Goal: Task Accomplishment & Management: Manage account settings

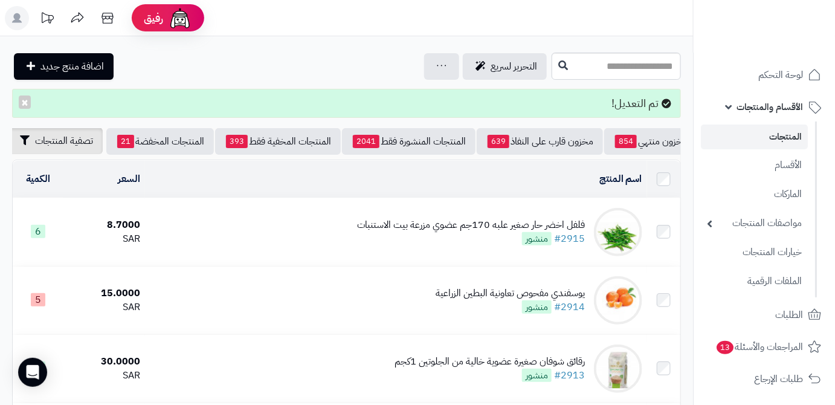
scroll to position [0, -128]
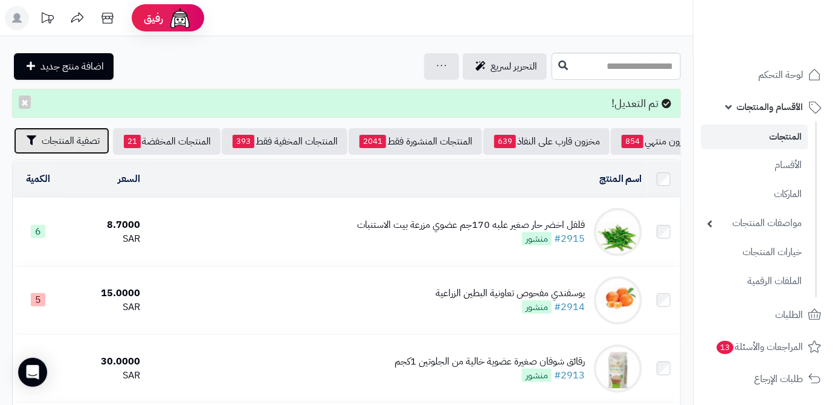
click at [56, 139] on span "تصفية المنتجات" at bounding box center [71, 141] width 58 height 15
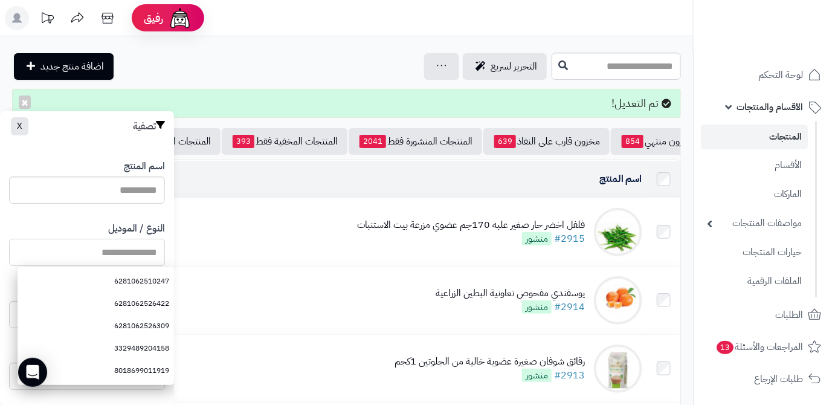
paste input "**********"
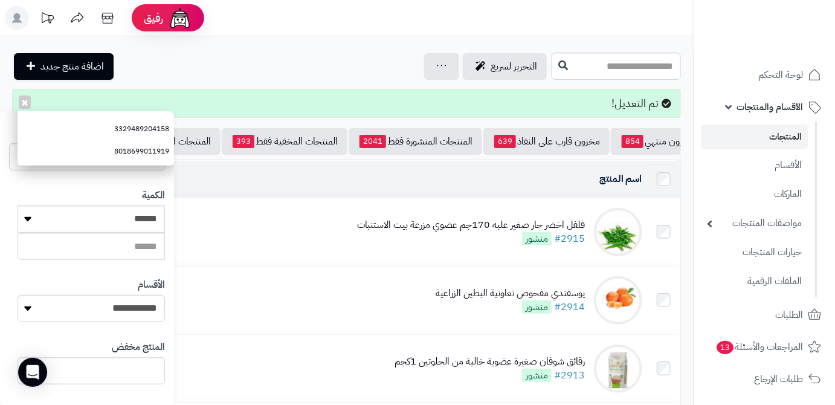
scroll to position [334, 0]
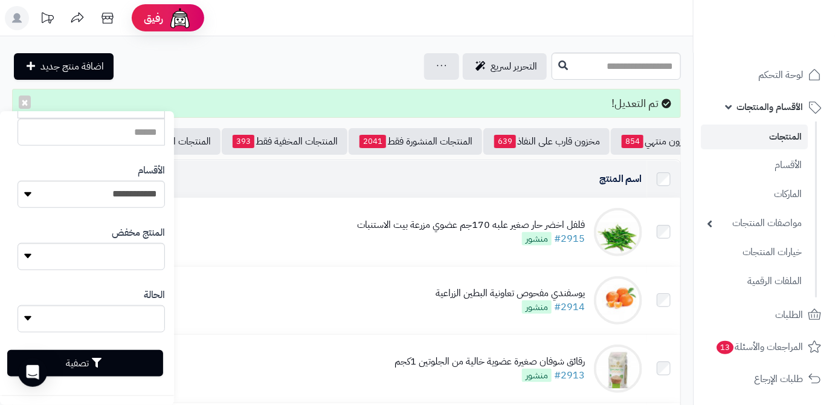
type input "**********"
click at [136, 367] on button "تصفية" at bounding box center [85, 363] width 156 height 27
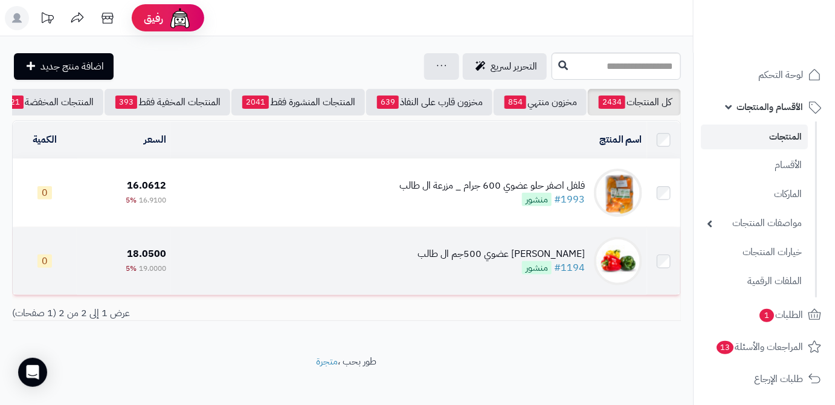
click at [477, 261] on div "فلفل رومي ملون عضوي 500جم ال طالب" at bounding box center [501, 254] width 167 height 14
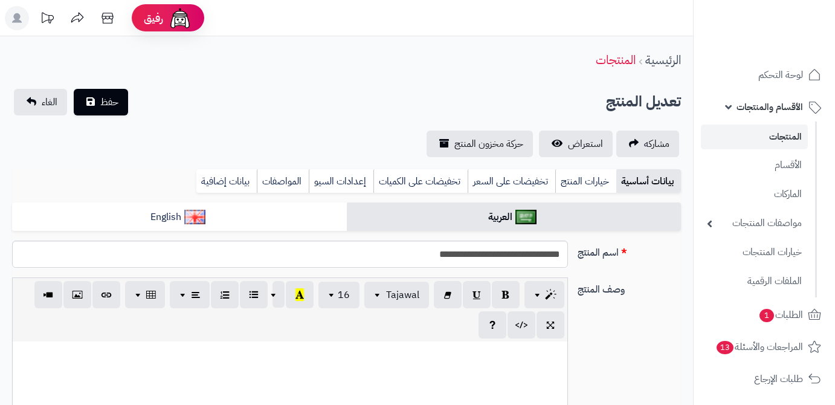
type input "*****"
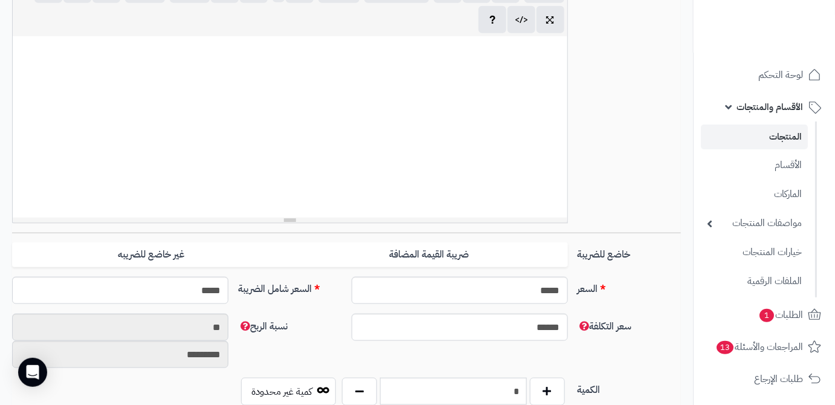
scroll to position [384, 0]
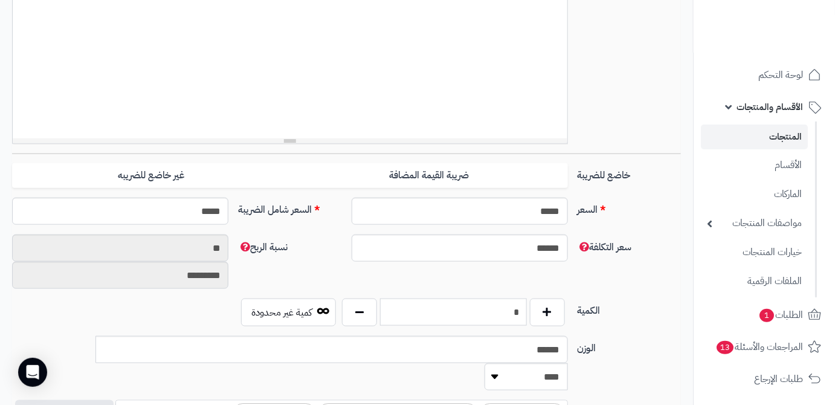
click at [514, 308] on input "*" at bounding box center [453, 312] width 147 height 27
type input "*"
click at [544, 283] on div "سعر التكلفة ****** نسبة الربح ** *********" at bounding box center [346, 266] width 679 height 64
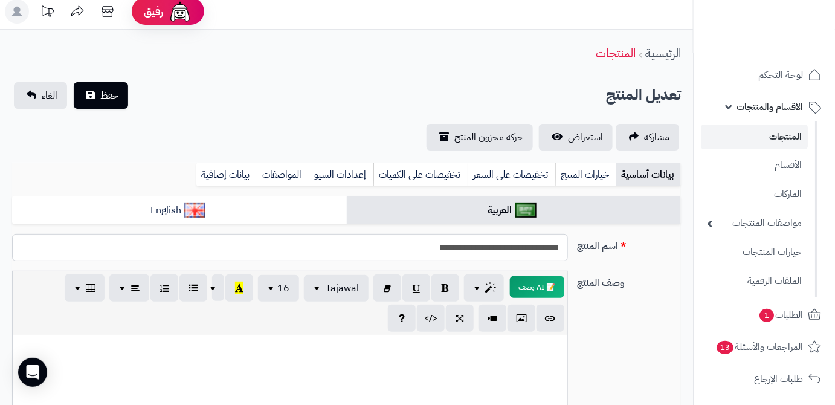
scroll to position [0, 0]
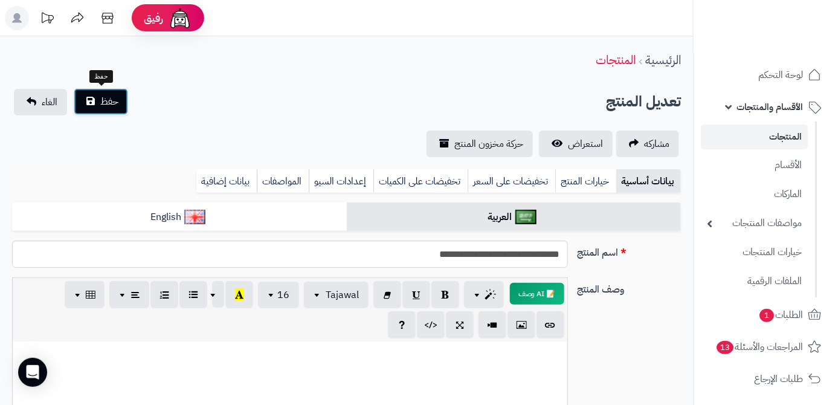
click at [107, 95] on span "حفظ" at bounding box center [109, 101] width 18 height 15
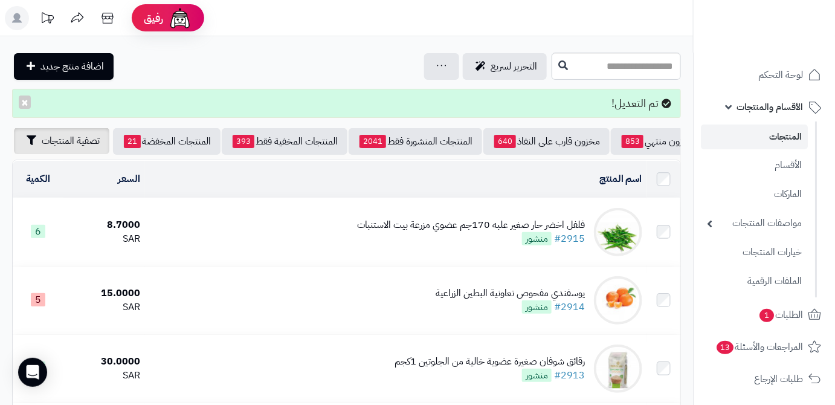
scroll to position [0, -128]
click at [47, 149] on button "تصفية المنتجات" at bounding box center [61, 141] width 95 height 27
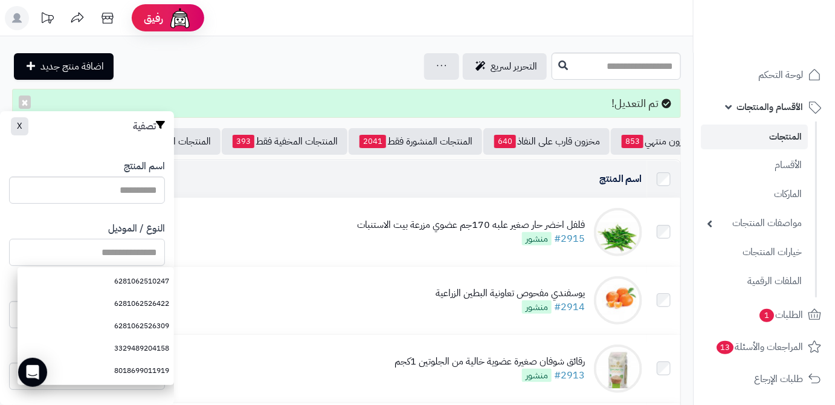
paste input "**********"
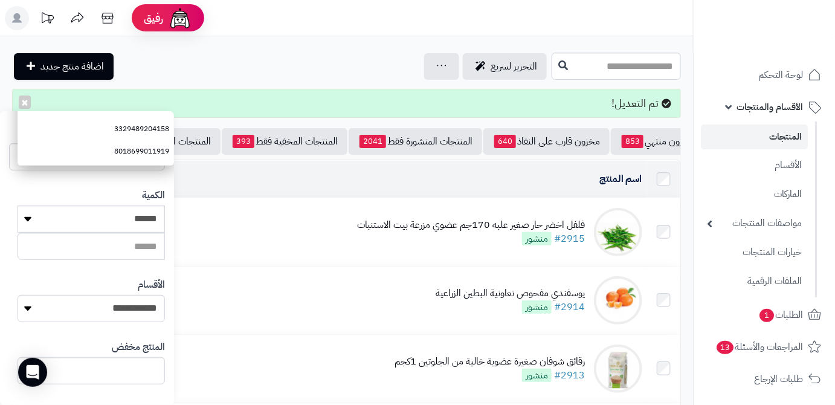
scroll to position [334, 0]
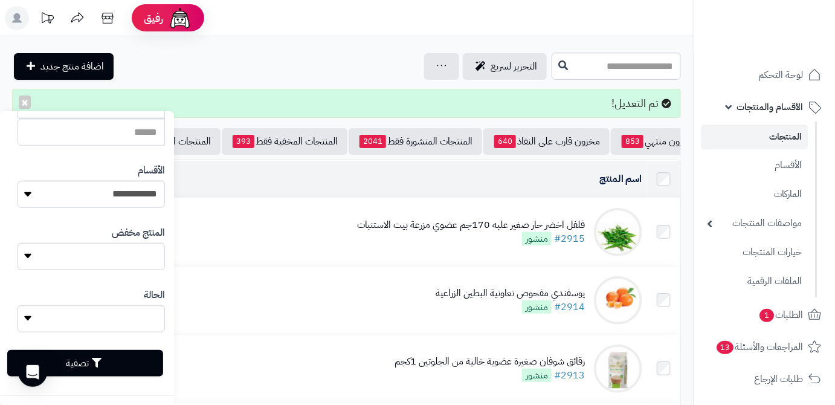
type input "**********"
click at [138, 357] on button "تصفية" at bounding box center [85, 363] width 156 height 27
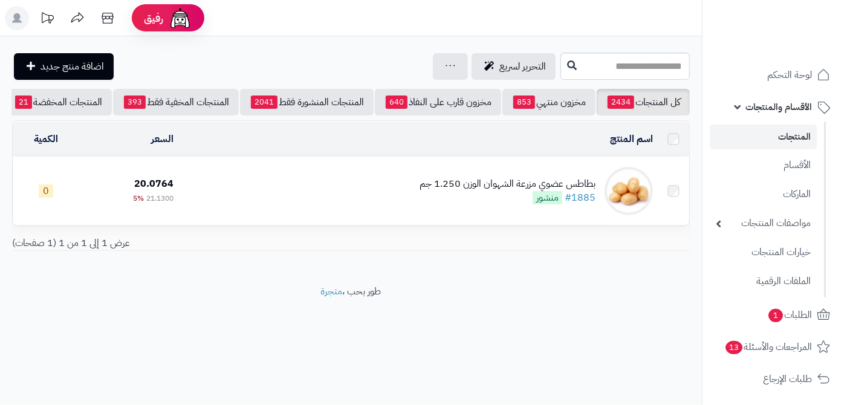
click at [451, 191] on div "بطاطس عضوي مزرعة الشهوان الوزن 1.250 جم" at bounding box center [507, 184] width 176 height 14
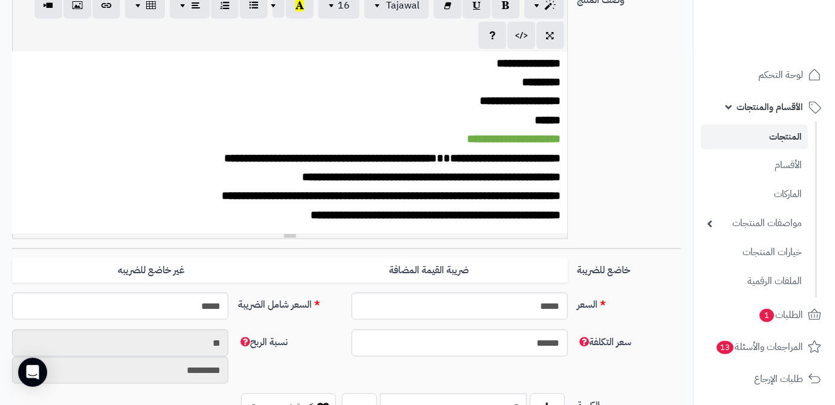
scroll to position [329, 0]
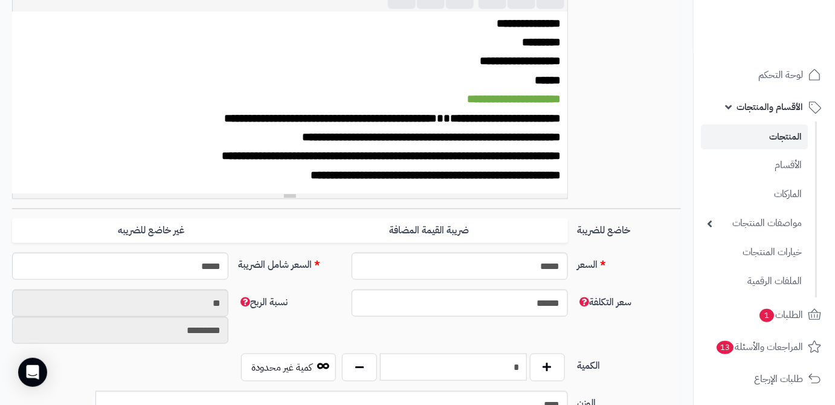
click at [479, 363] on input "*" at bounding box center [453, 367] width 147 height 27
type input "*"
drag, startPoint x: 499, startPoint y: 335, endPoint x: 351, endPoint y: 332, distance: 148.1
click at [499, 335] on div "سعر التكلفة ****** نسبة الربح ** *********" at bounding box center [346, 321] width 679 height 64
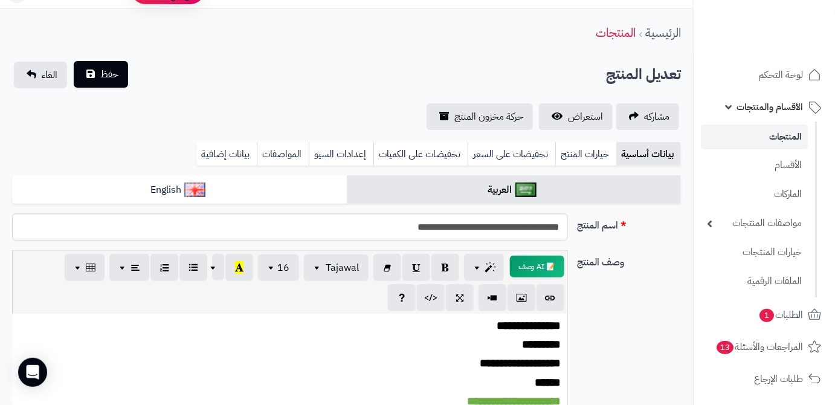
scroll to position [0, 0]
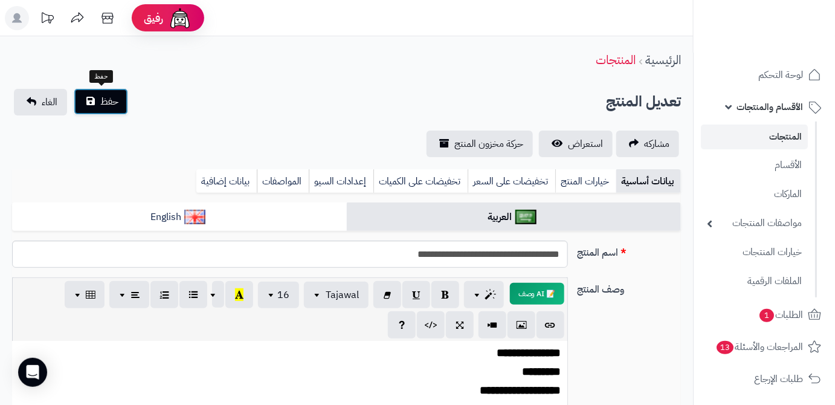
click at [100, 106] on span "حفظ" at bounding box center [109, 101] width 18 height 15
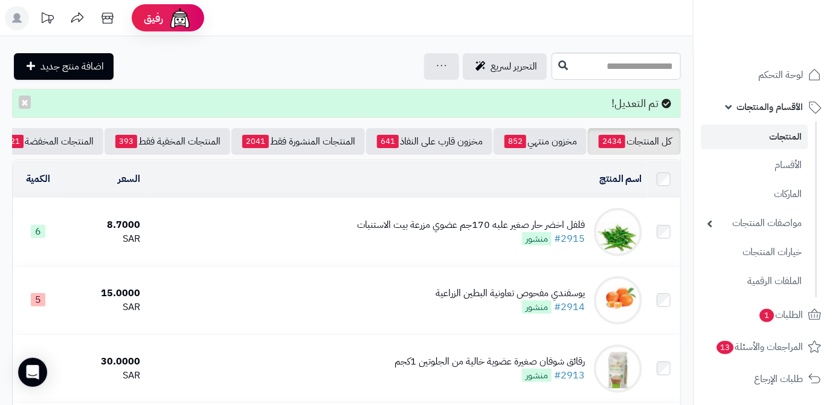
click at [722, 134] on link "المنتجات" at bounding box center [754, 136] width 107 height 25
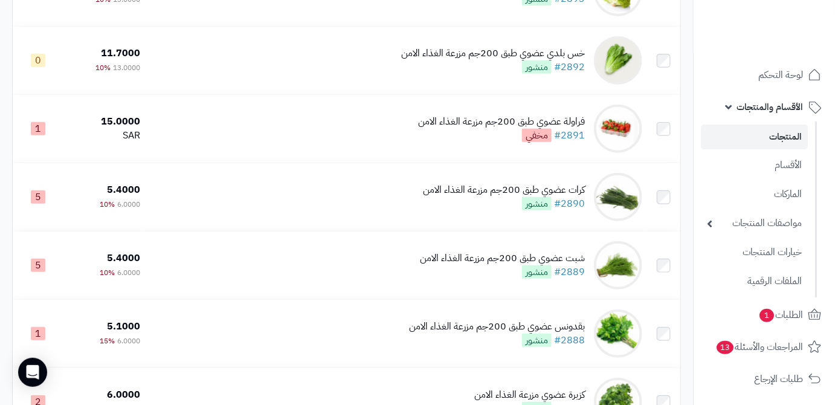
scroll to position [1948, 0]
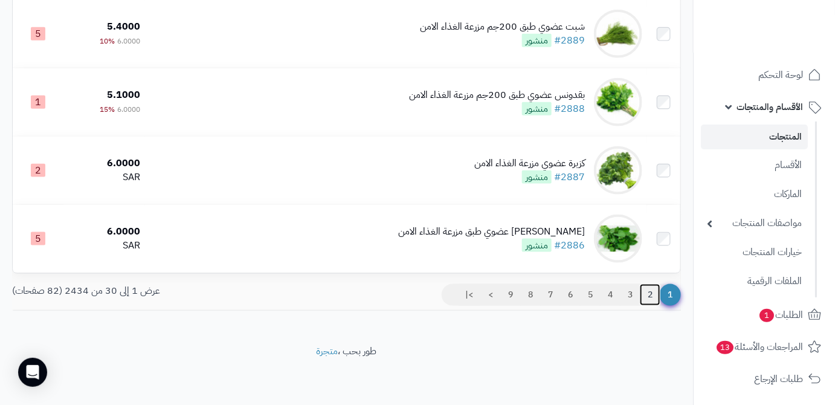
click at [646, 297] on link "2" at bounding box center [650, 295] width 21 height 22
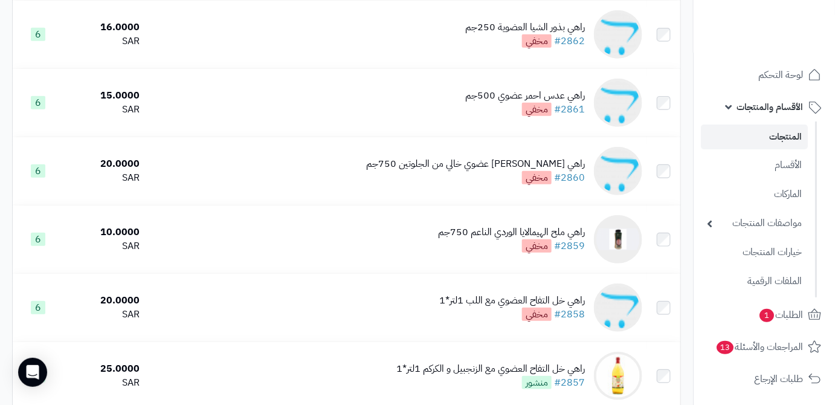
scroll to position [1948, 0]
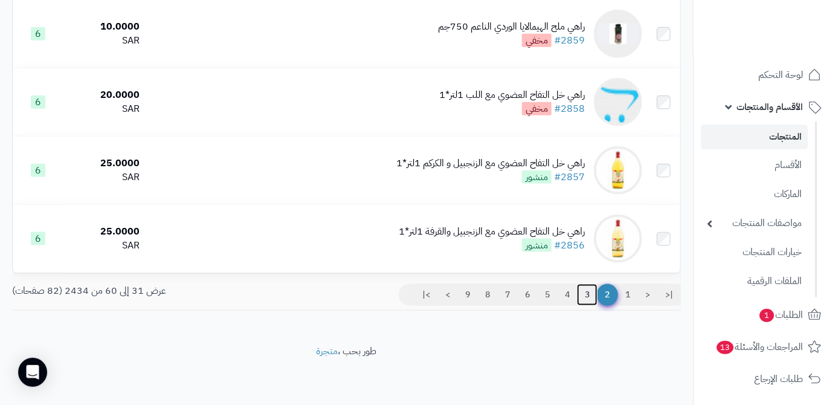
click at [580, 294] on link "3" at bounding box center [587, 295] width 21 height 22
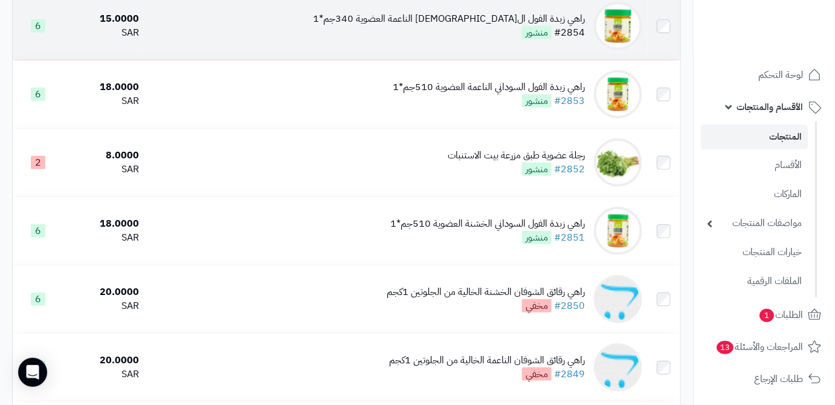
scroll to position [274, 0]
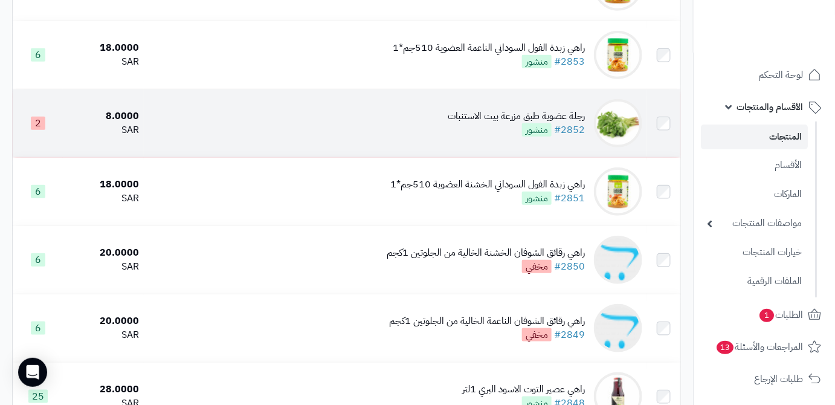
click at [457, 123] on div "رجلة عضوية طبق مزرعة بيت الاستنبات" at bounding box center [516, 116] width 137 height 14
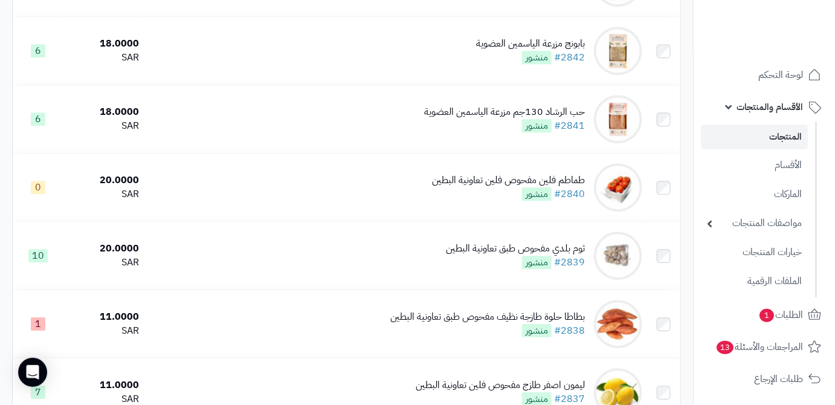
scroll to position [1044, 0]
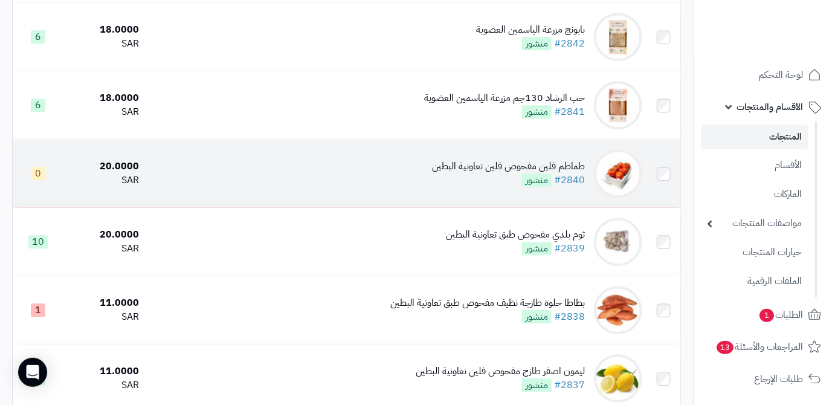
click at [450, 187] on div "طماطم فلين مفحوص فلين تعاونية البطين #2840 منشور" at bounding box center [508, 174] width 153 height 28
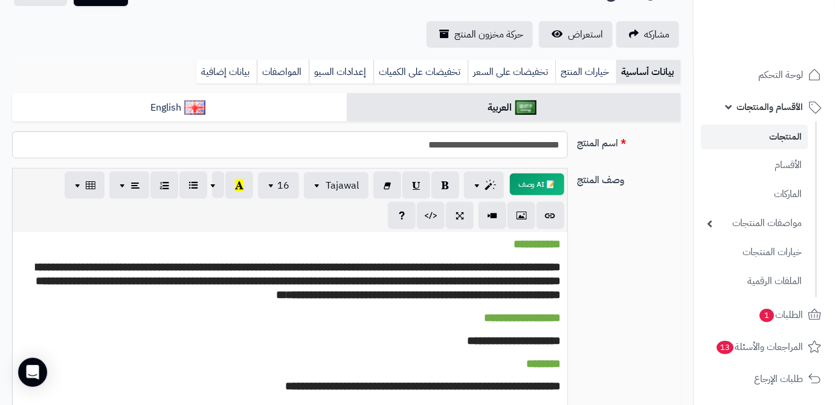
scroll to position [54, 0]
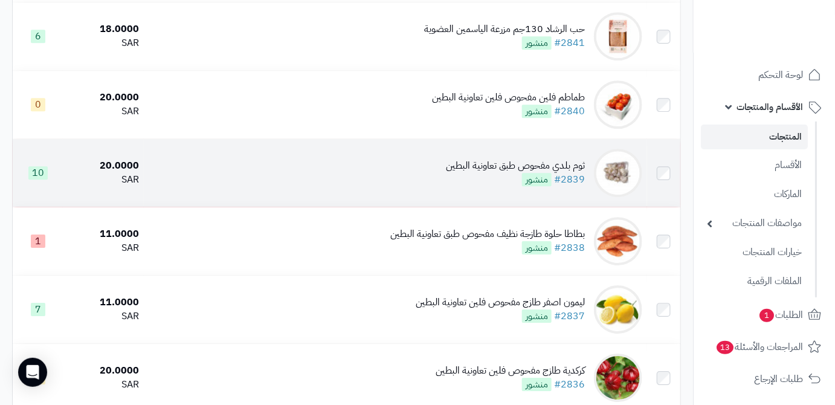
scroll to position [1154, 0]
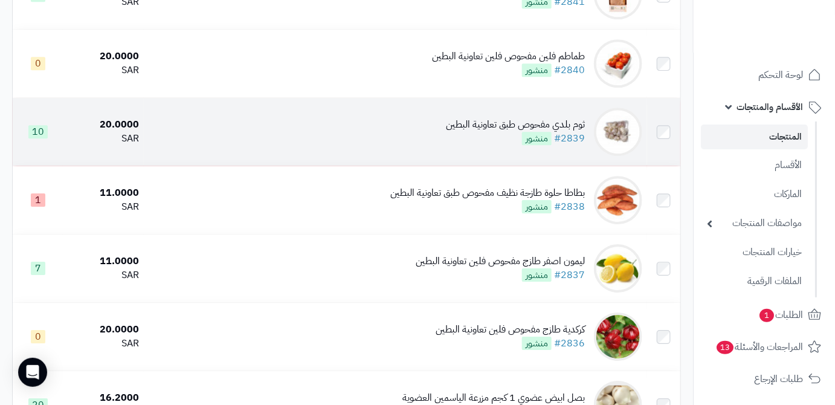
click at [433, 134] on td "ثوم بلدي مفحوص طبق تعاونية البطين #2839 منشور" at bounding box center [395, 132] width 503 height 68
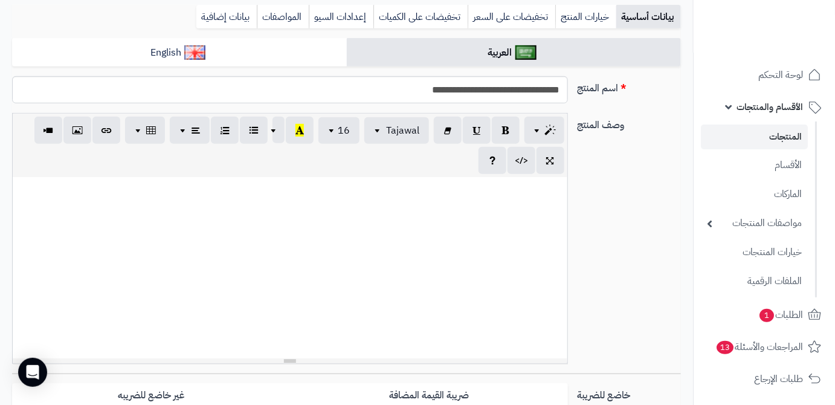
scroll to position [537, 0]
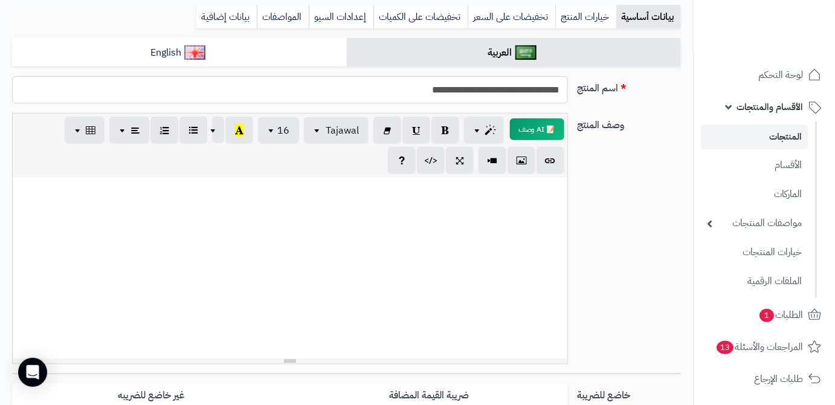
paste div
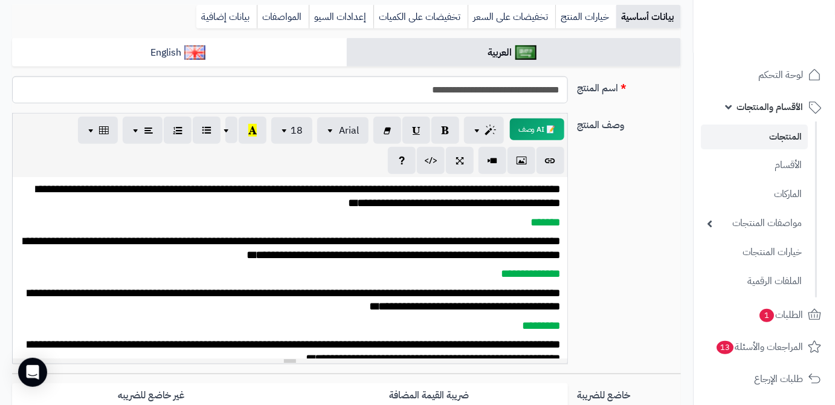
scroll to position [109, 0]
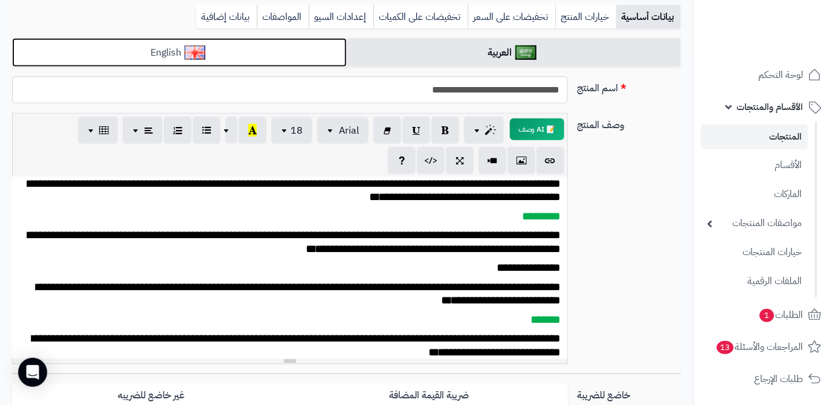
click at [311, 47] on link "English" at bounding box center [179, 53] width 335 height 30
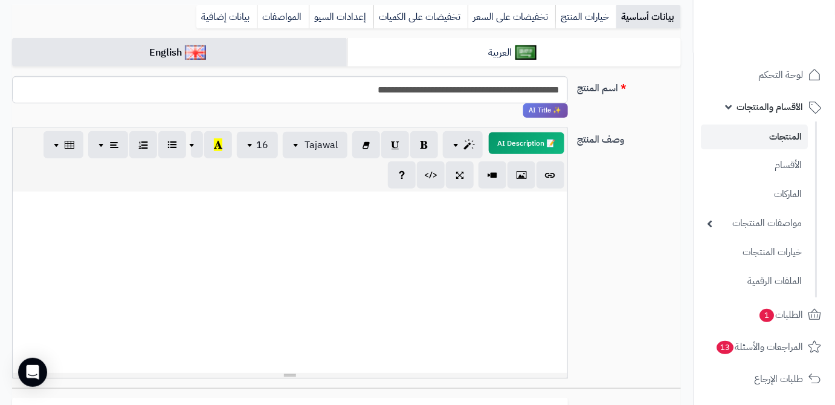
paste div
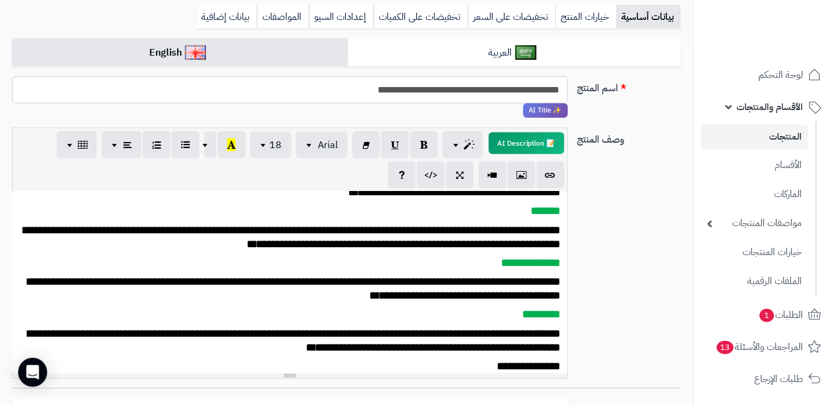
scroll to position [0, 0]
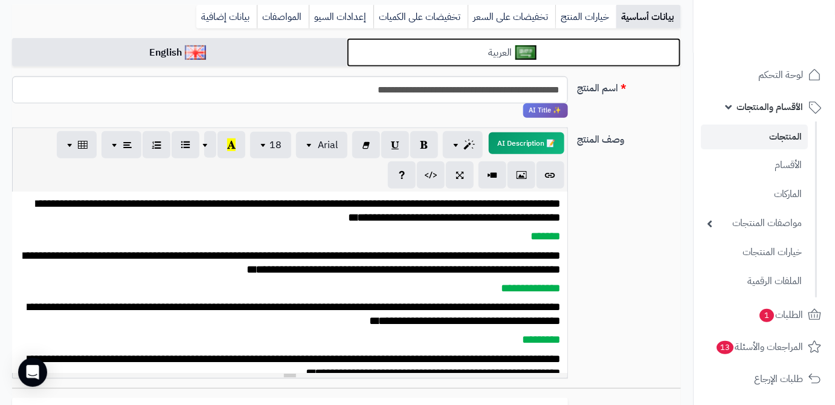
click at [525, 52] on img at bounding box center [525, 52] width 21 height 15
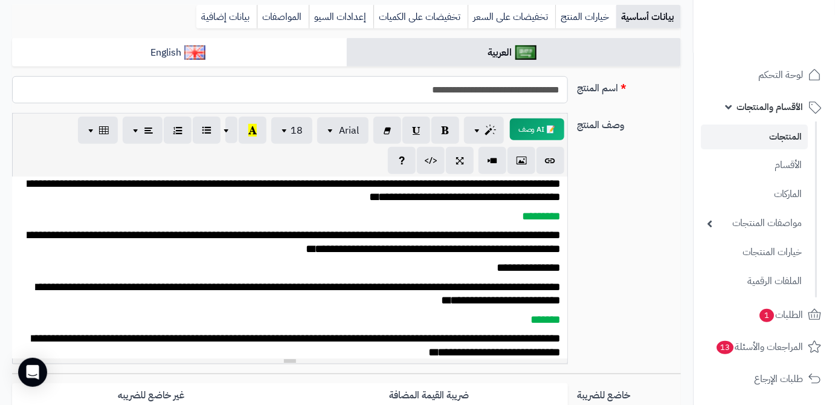
click at [517, 84] on input "**********" at bounding box center [290, 89] width 556 height 27
drag, startPoint x: 222, startPoint y: 20, endPoint x: 222, endPoint y: 34, distance: 13.9
click at [222, 20] on link "بيانات إضافية" at bounding box center [226, 17] width 60 height 24
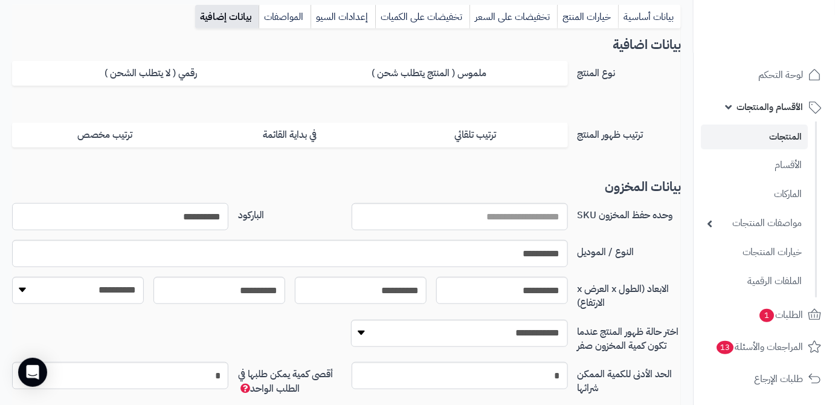
click at [193, 209] on input "**********" at bounding box center [120, 216] width 216 height 27
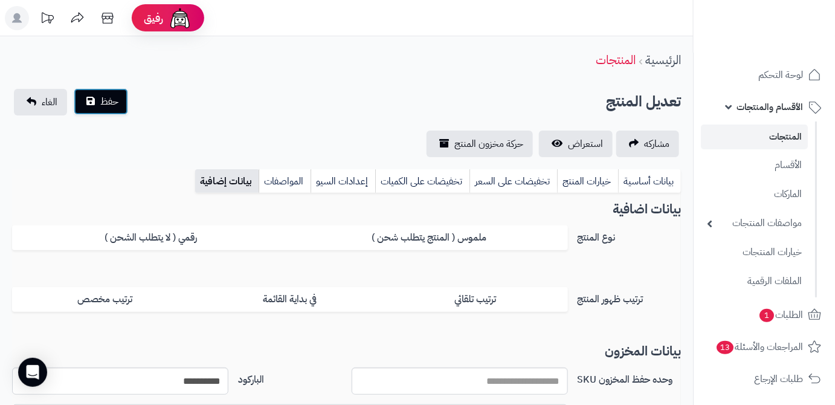
click at [91, 103] on button "حفظ" at bounding box center [101, 101] width 54 height 27
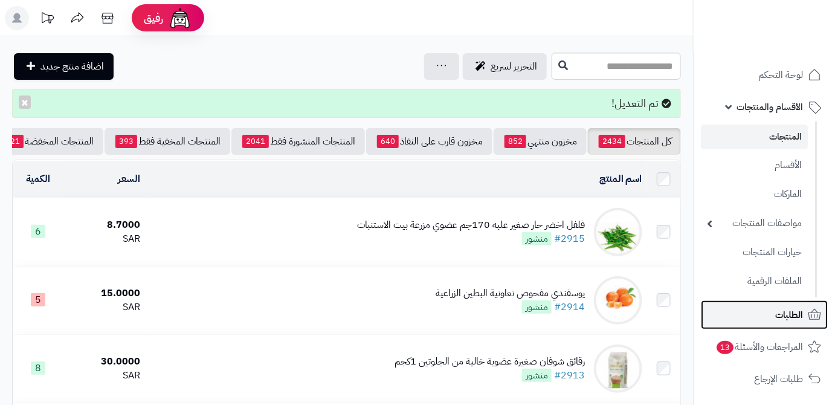
click at [772, 311] on link "الطلبات" at bounding box center [764, 314] width 127 height 29
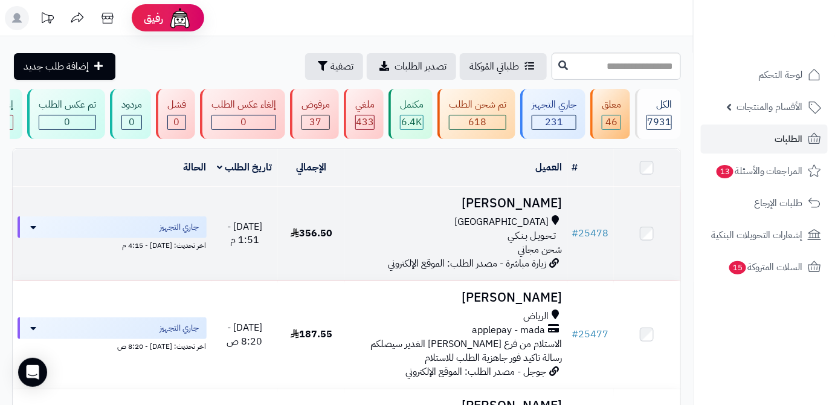
click at [554, 210] on h3 "[PERSON_NAME]" at bounding box center [456, 203] width 213 height 14
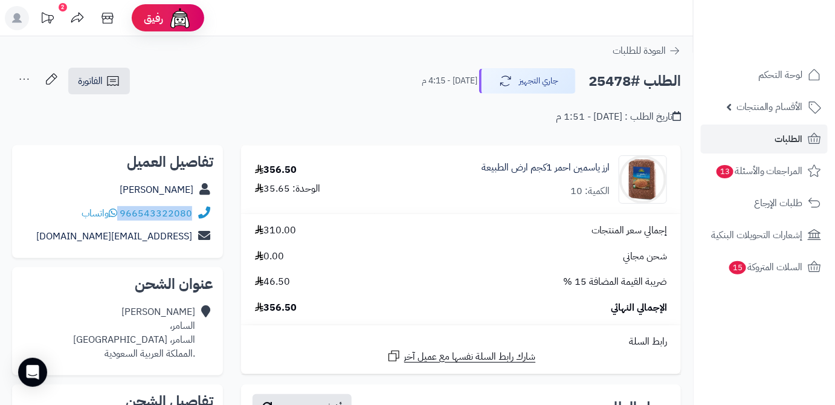
drag, startPoint x: 121, startPoint y: 211, endPoint x: 202, endPoint y: 211, distance: 81.0
click at [202, 211] on div "966543322080 واتساب" at bounding box center [118, 214] width 192 height 24
copy div "966543322080"
click at [604, 76] on h2 "الطلب #25478" at bounding box center [635, 81] width 92 height 25
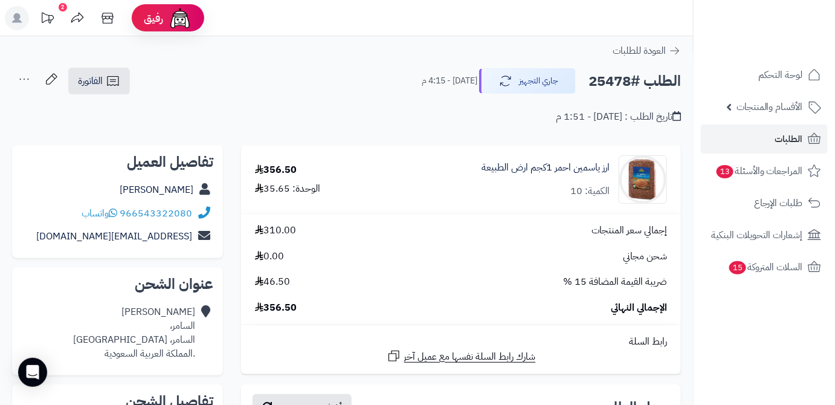
copy h2 "25478"
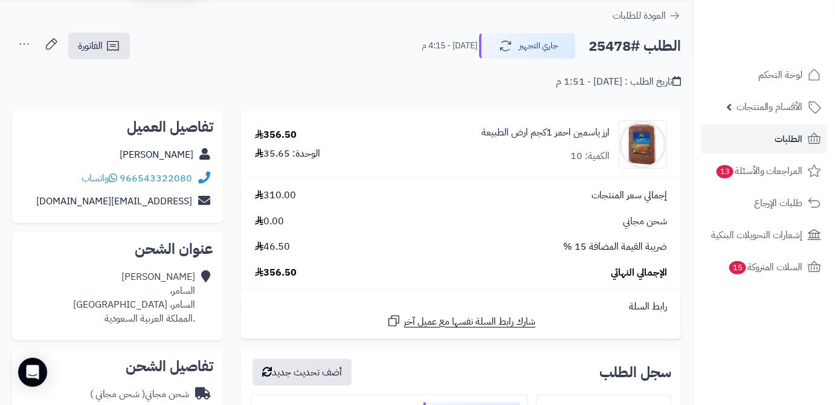
scroll to position [54, 0]
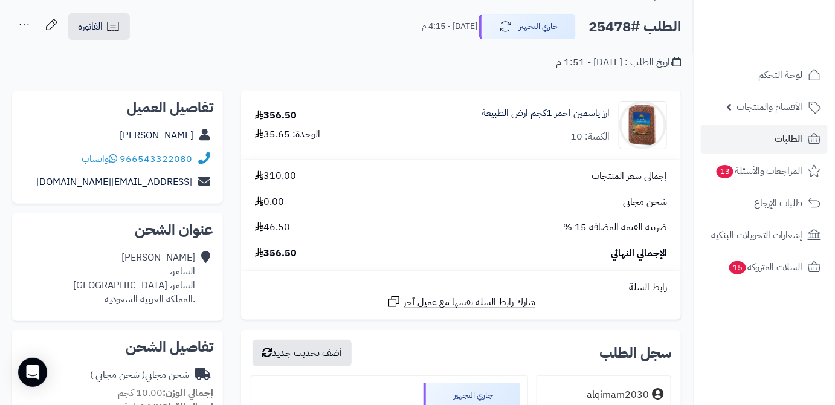
click at [282, 252] on span "356.50" at bounding box center [276, 254] width 42 height 14
copy span "356.50"
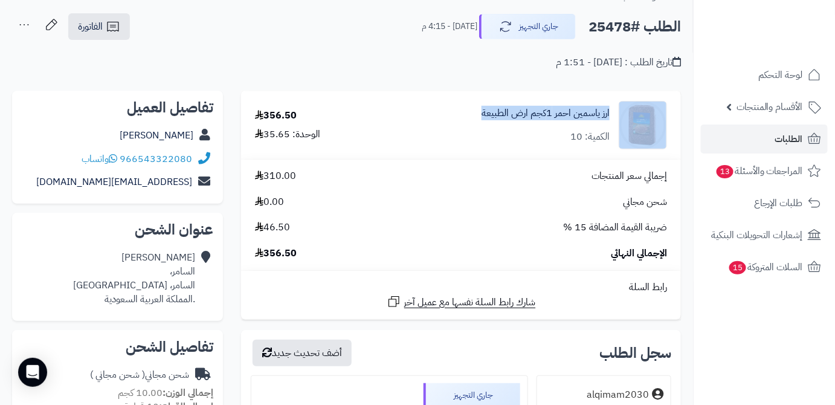
drag, startPoint x: 457, startPoint y: 107, endPoint x: 624, endPoint y: 111, distance: 166.2
click at [624, 111] on div "ارز ياسمين احمر 1كجم ارض الطبيعة الكمية: 10" at bounding box center [528, 125] width 297 height 48
copy div "ارز ياسمين احمر 1كجم ارض الطبيعة"
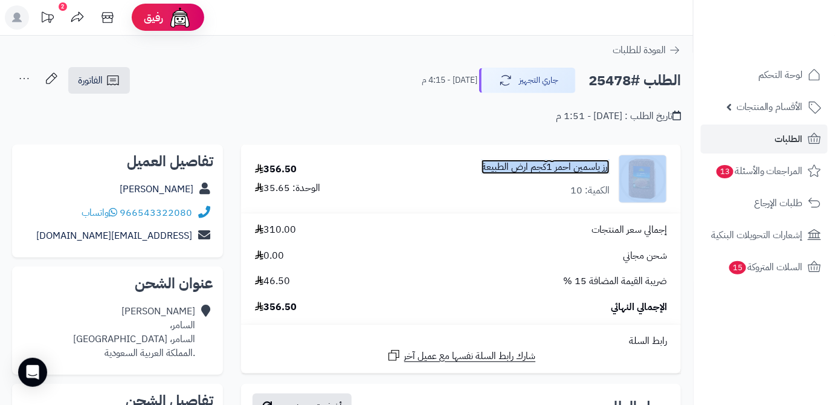
scroll to position [0, 0]
